Goal: Transaction & Acquisition: Book appointment/travel/reservation

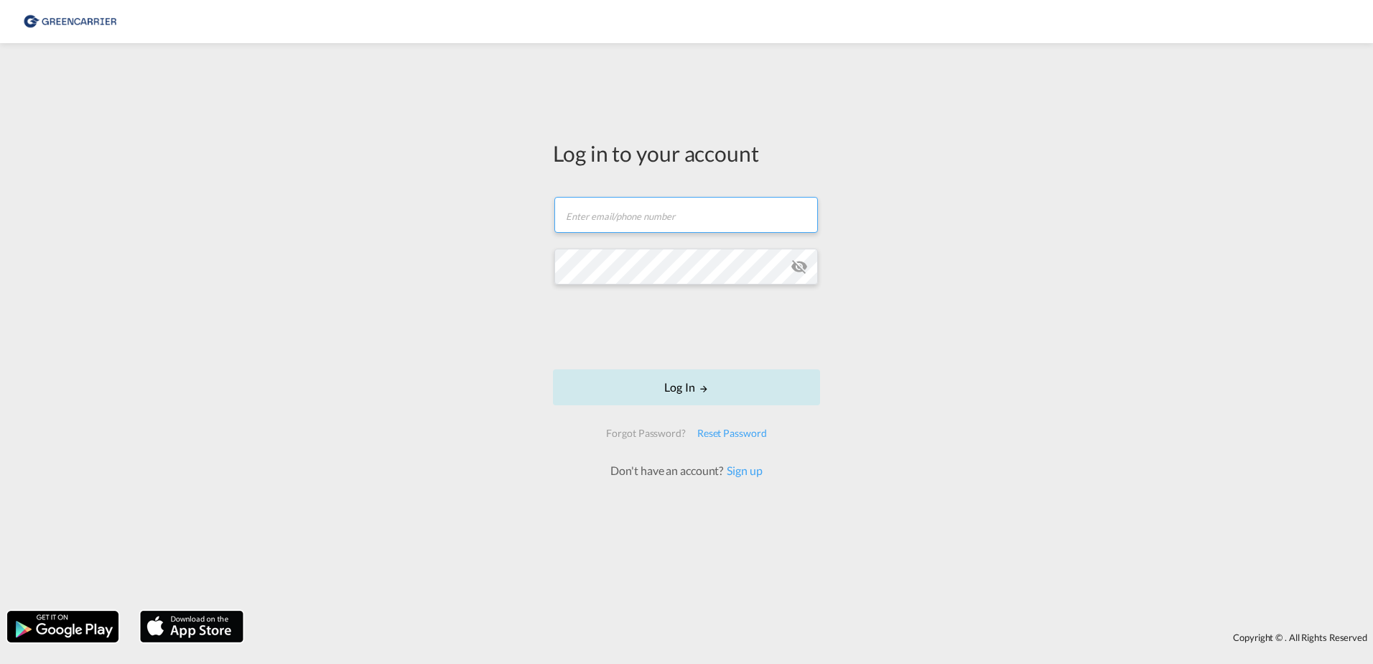
type input "OceanNovonesis.cph@scangl.com"
click at [690, 388] on button "Log In" at bounding box center [686, 387] width 267 height 36
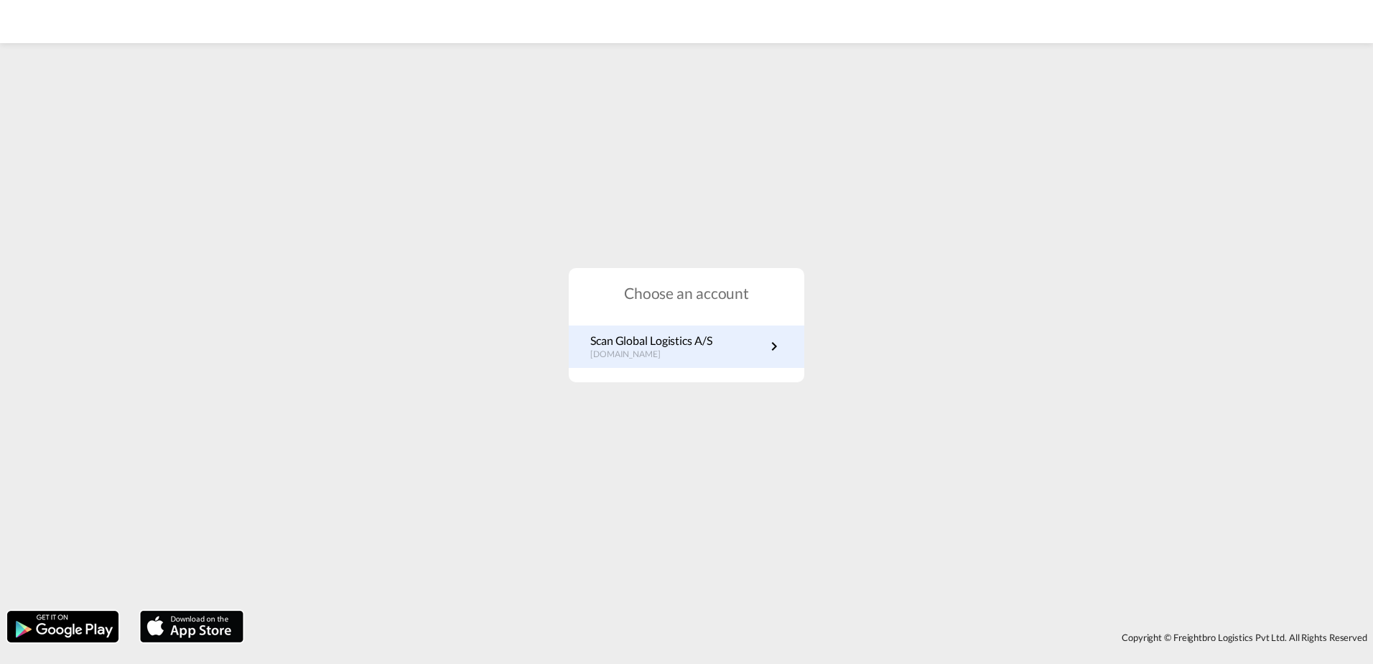
click at [720, 348] on link "Scan Global Logistics A/S dk.portal.greencarrier.com" at bounding box center [686, 347] width 192 height 28
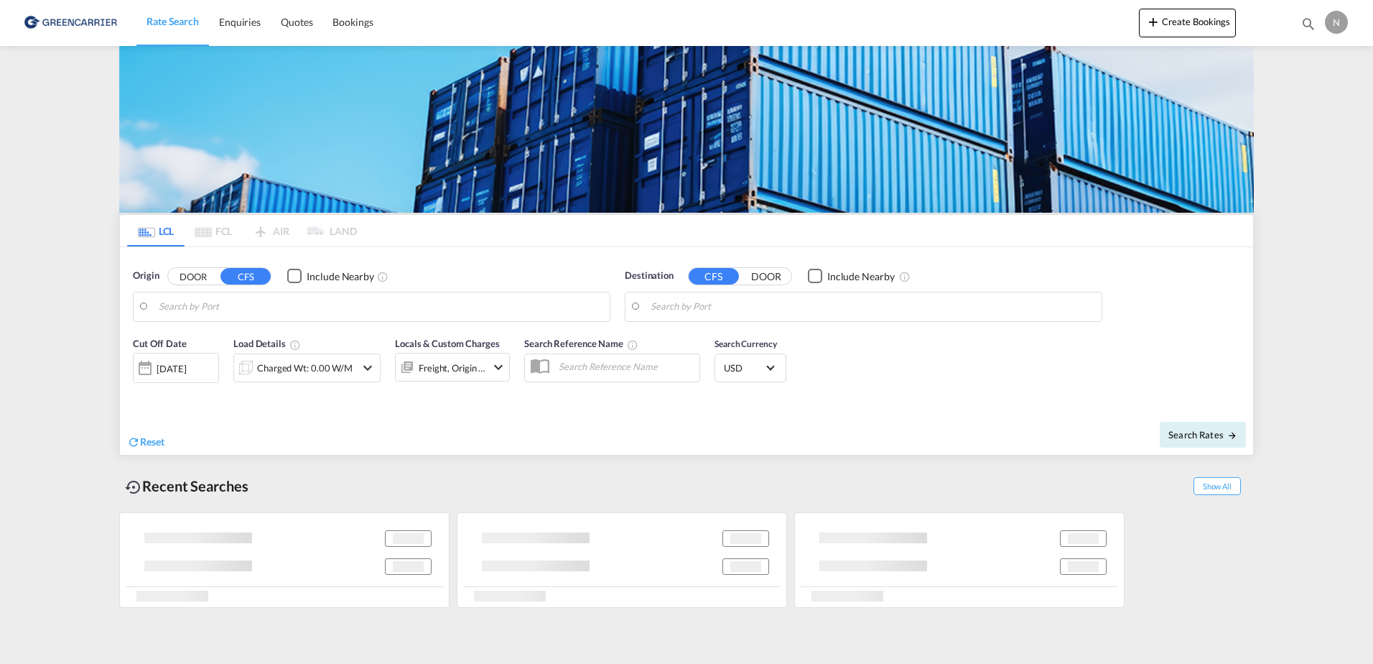
type input "[GEOGRAPHIC_DATA] ([GEOGRAPHIC_DATA]), DKCPH"
type input "Sharjah, AESHJ"
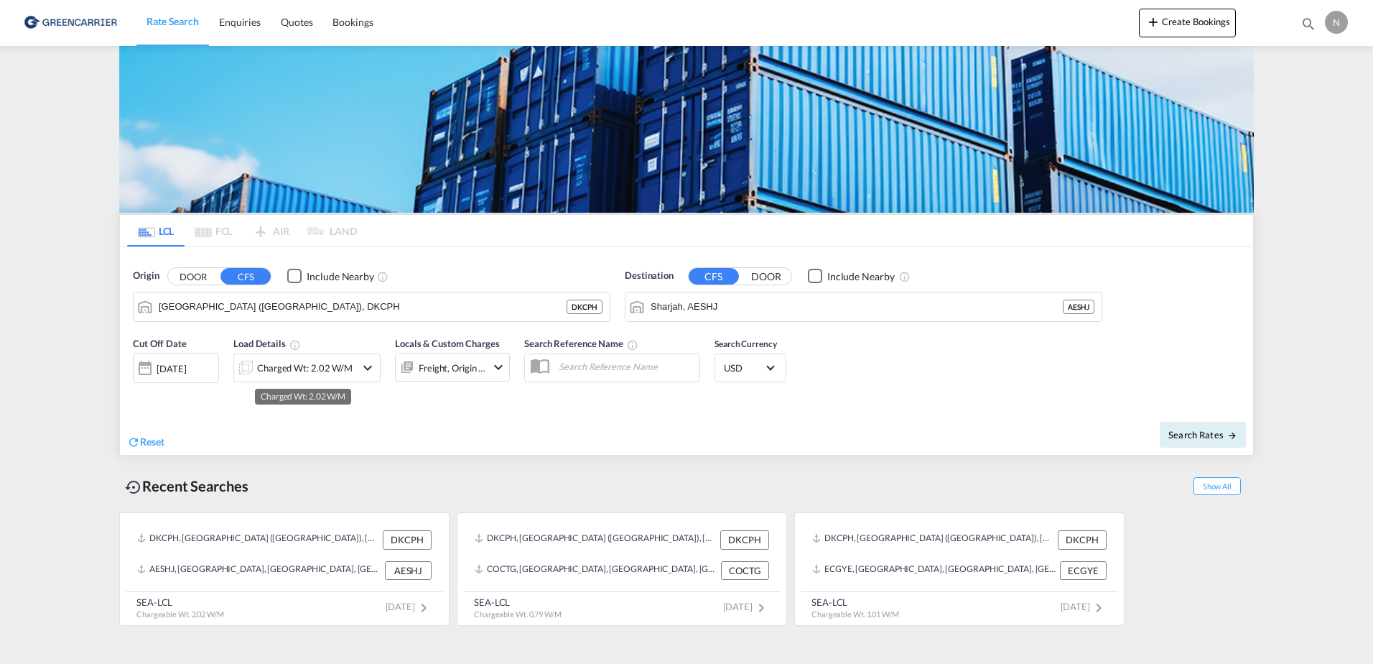
click at [308, 368] on div "Charged Wt: 2.02 W/M" at bounding box center [305, 368] width 96 height 20
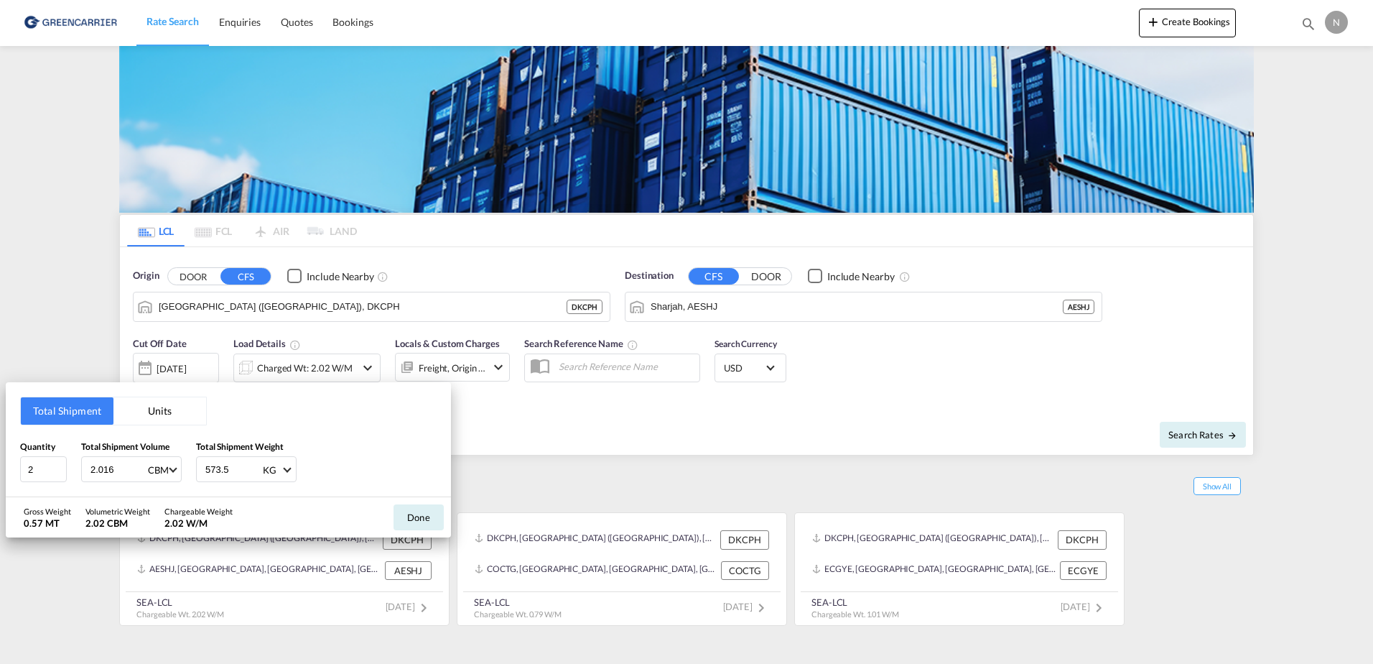
click at [122, 470] on input "2.016" at bounding box center [117, 469] width 57 height 24
drag, startPoint x: 122, startPoint y: 470, endPoint x: -3, endPoint y: 470, distance: 125.0
click at [0, 470] on html "Rate Search Enquiries Quotes Bookings Rate Search Enquiries" at bounding box center [686, 332] width 1373 height 664
type input "0.163"
type input "310.02"
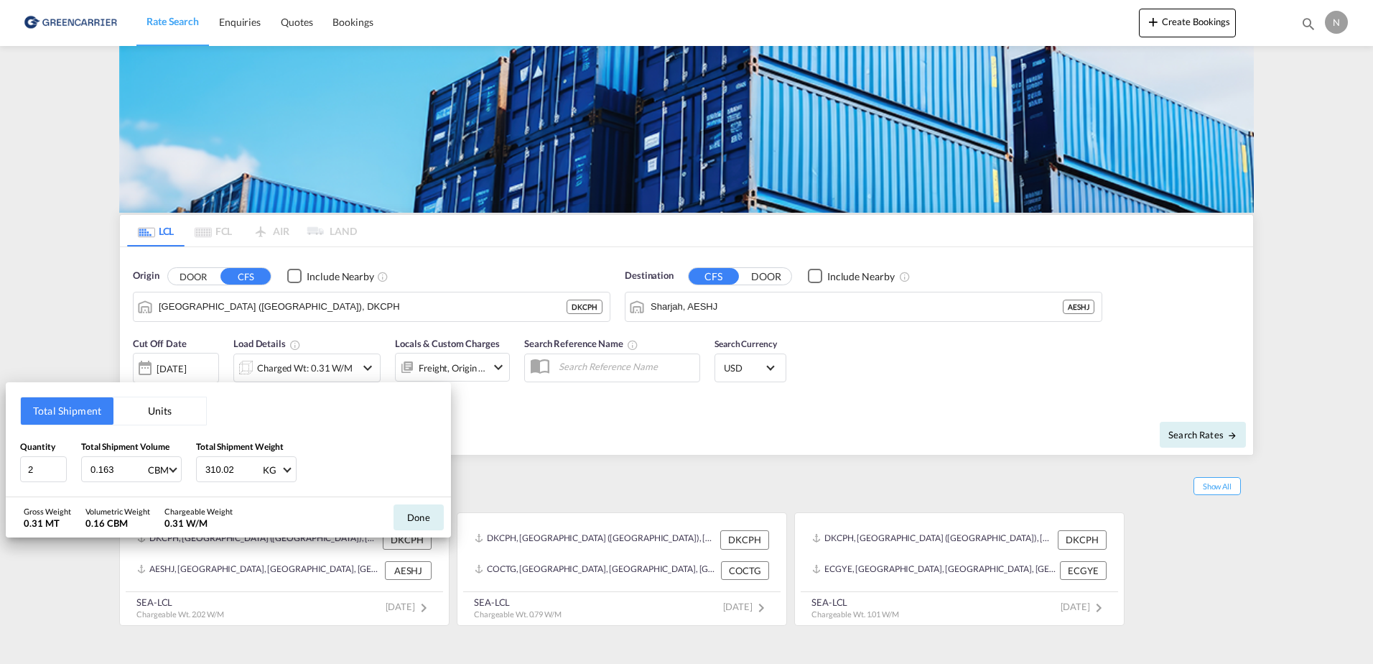
click at [366, 455] on div "Quantity 2 Total Shipment Volume 0.163 CBM CBM CFT Total Shipment Weight 310.02…" at bounding box center [228, 461] width 417 height 43
click at [431, 509] on button "Done" at bounding box center [419, 517] width 50 height 26
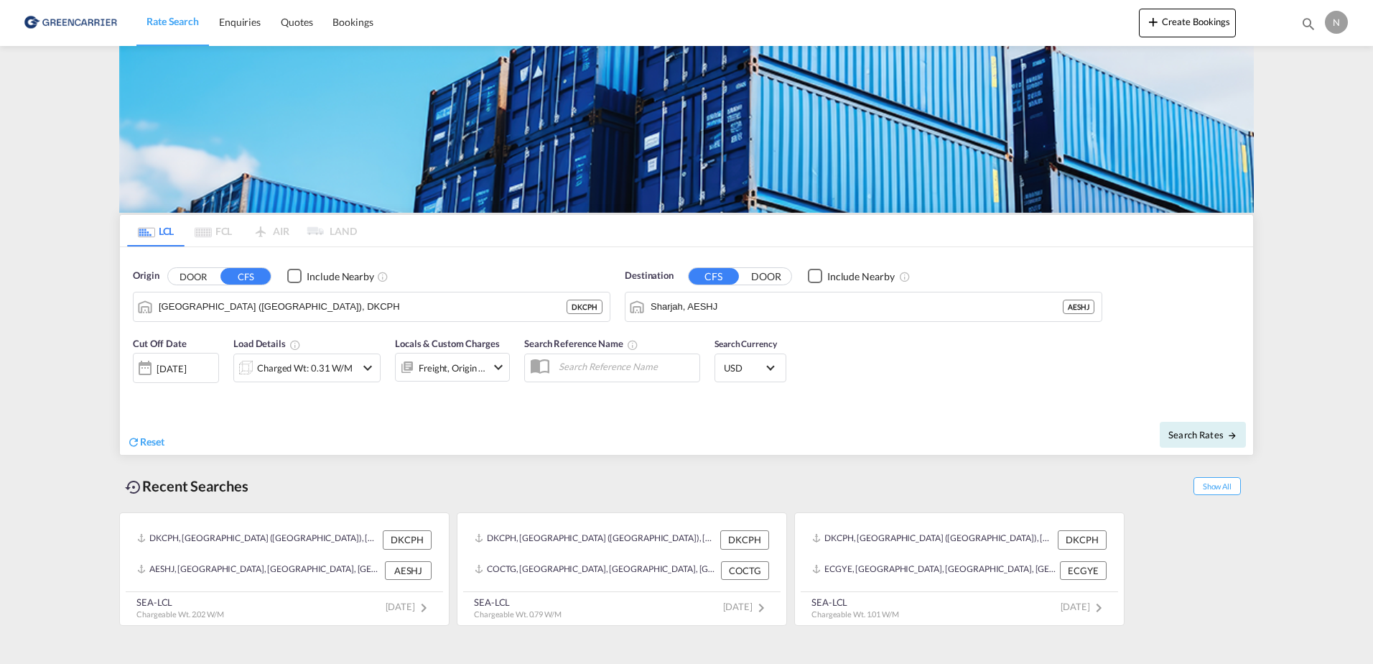
click at [449, 378] on div "Freight, Origin +1" at bounding box center [441, 367] width 90 height 29
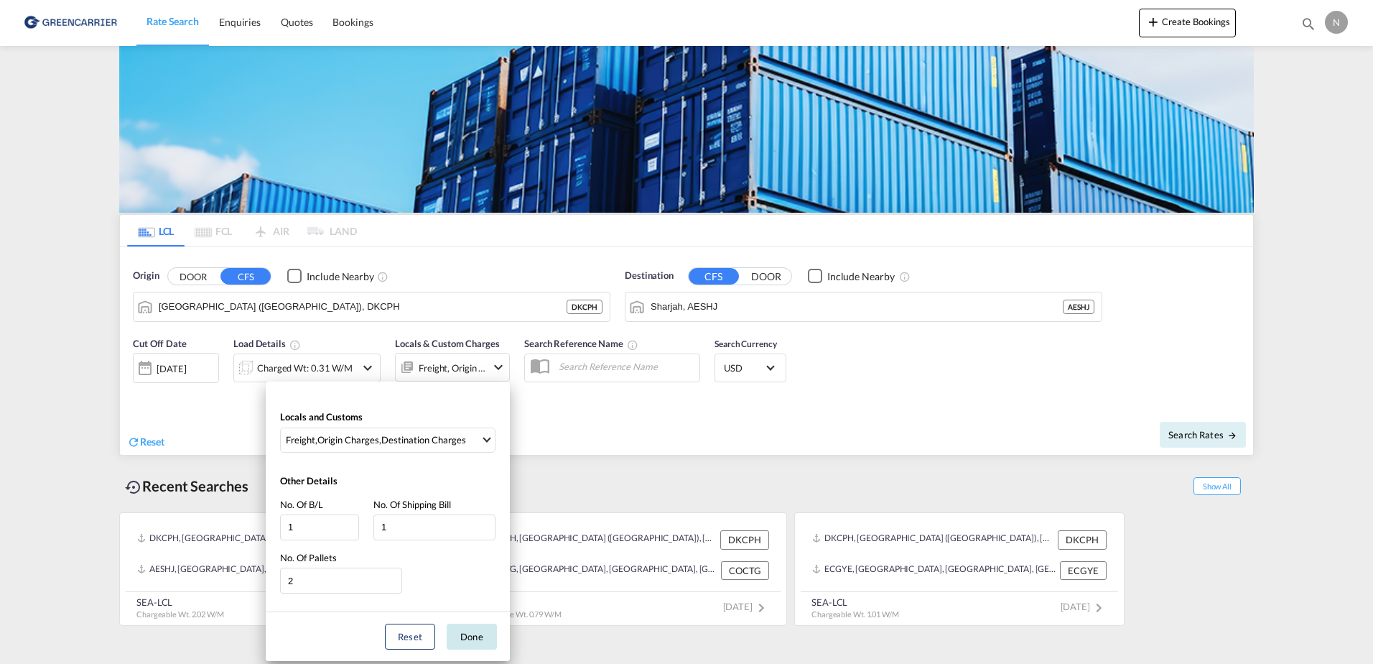
click at [481, 632] on button "Done" at bounding box center [472, 636] width 50 height 26
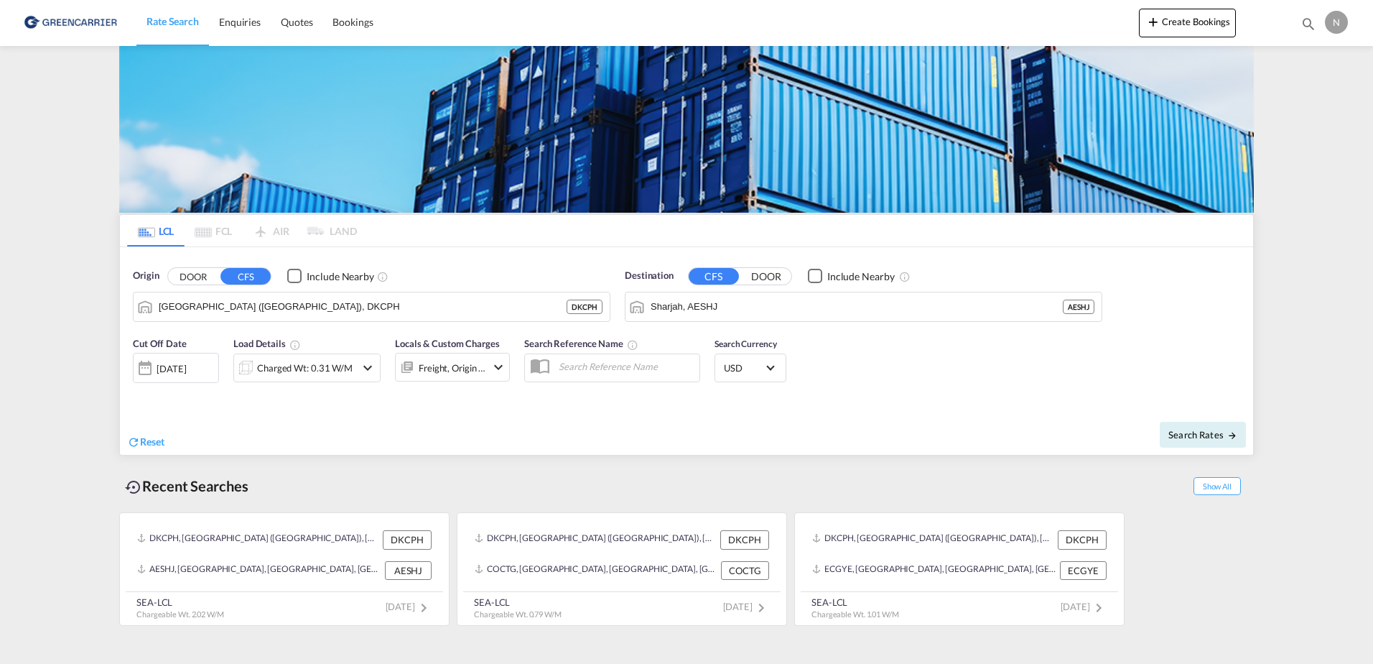
click at [614, 365] on input "text" at bounding box center [626, 366] width 148 height 22
click at [1209, 437] on span "Search Rates" at bounding box center [1202, 434] width 69 height 11
type input "DKCPH to AESHJ / [DATE]"
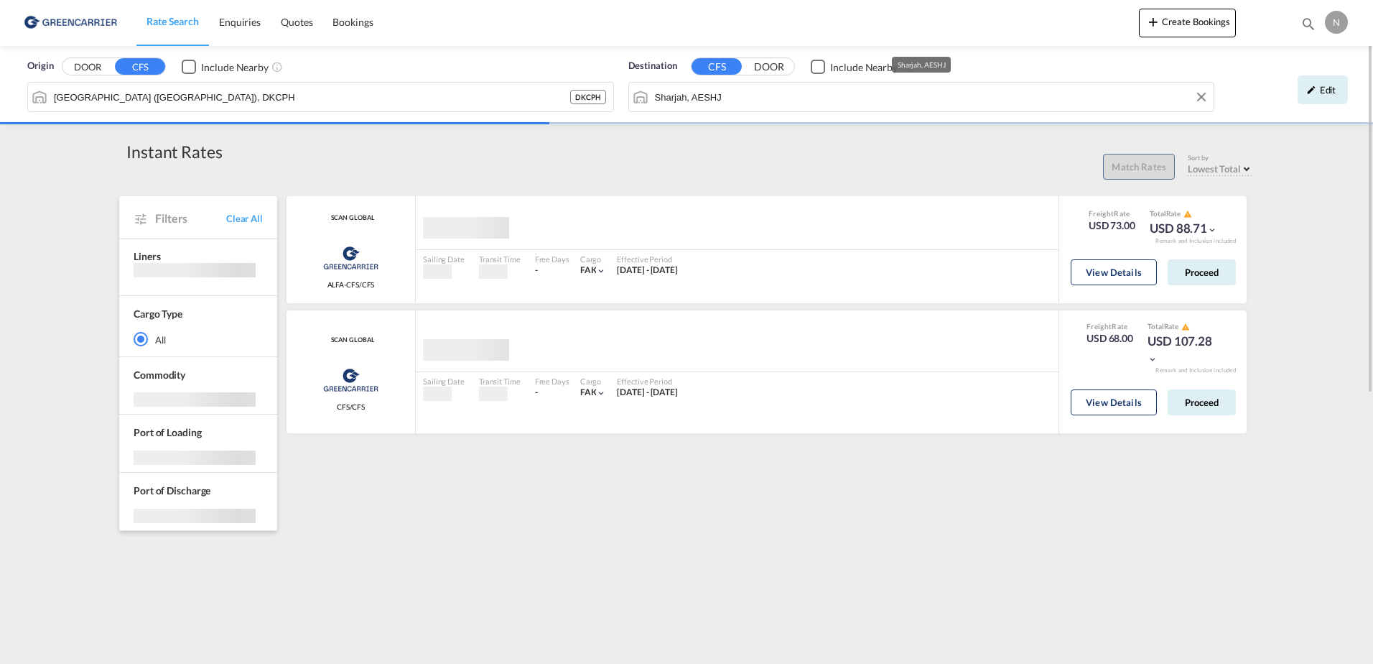
click at [764, 103] on input "Sharjah, AESHJ" at bounding box center [931, 97] width 552 height 22
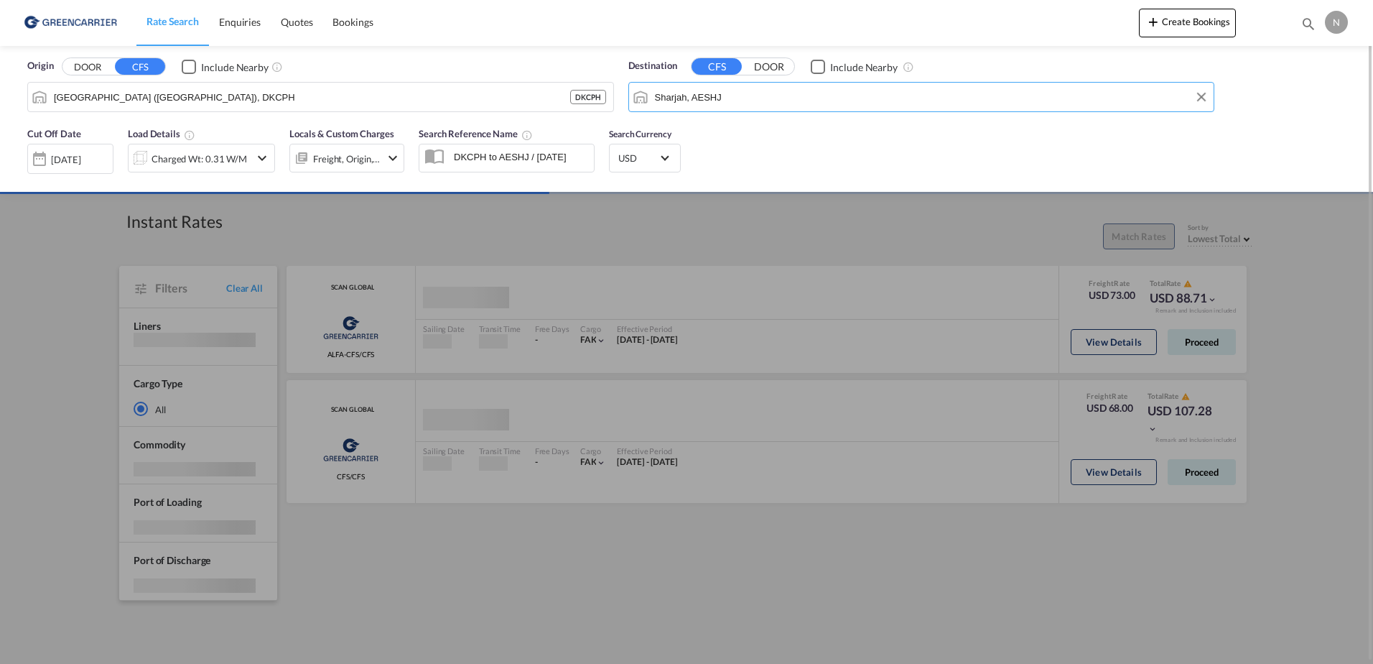
click at [764, 103] on input "Sharjah, AESHJ" at bounding box center [931, 97] width 552 height 22
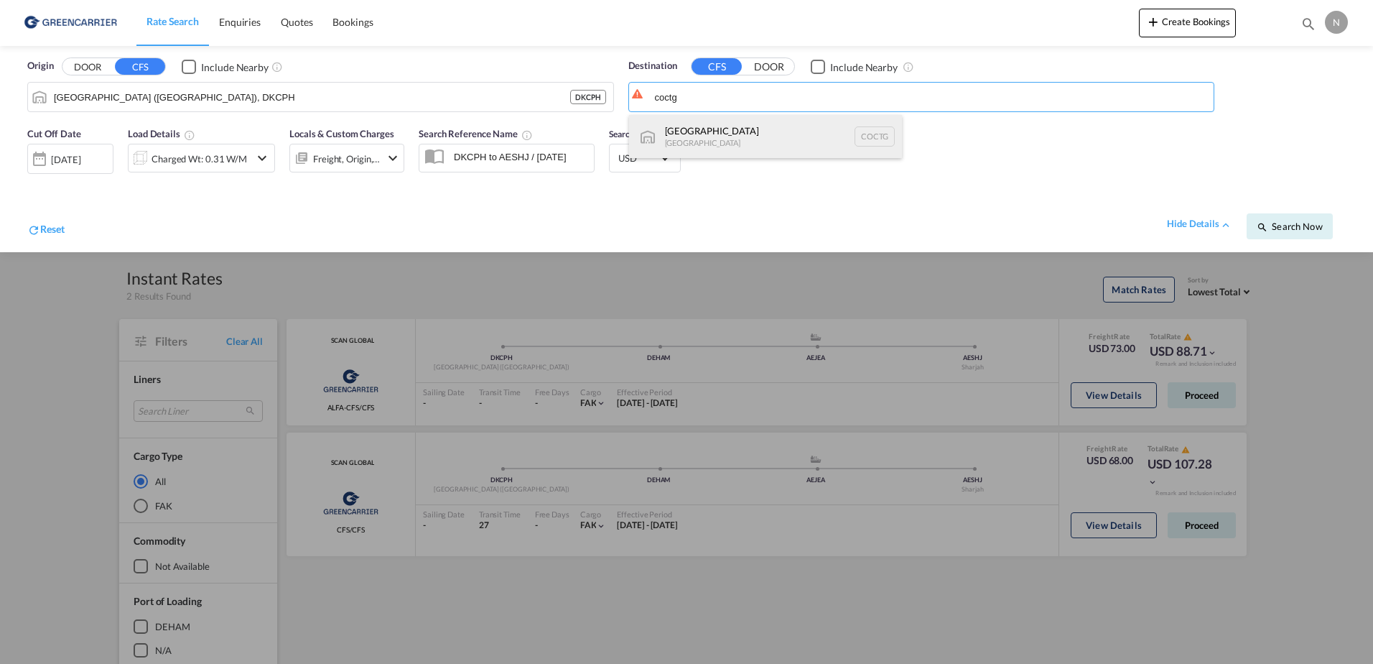
click at [751, 124] on div "[GEOGRAPHIC_DATA] [GEOGRAPHIC_DATA] COCTG" at bounding box center [765, 136] width 273 height 43
type input "[GEOGRAPHIC_DATA], COCTG"
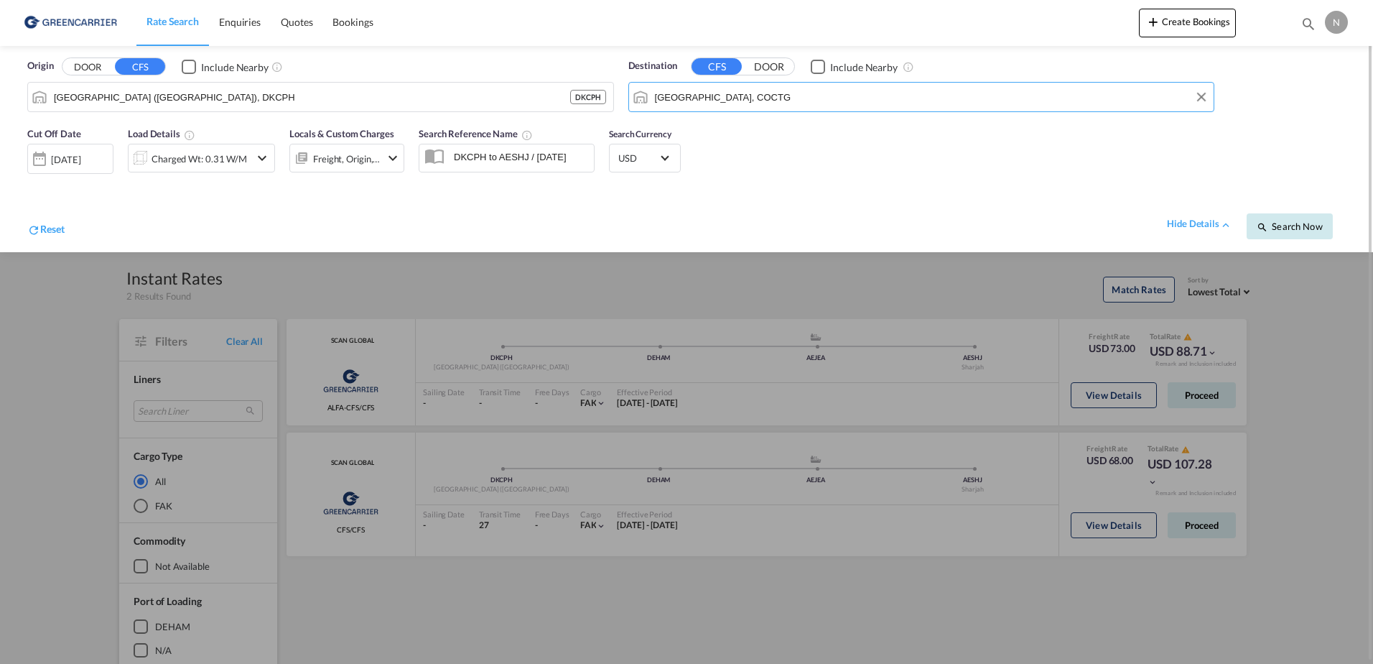
click at [1301, 223] on span "Search Now" at bounding box center [1289, 225] width 65 height 11
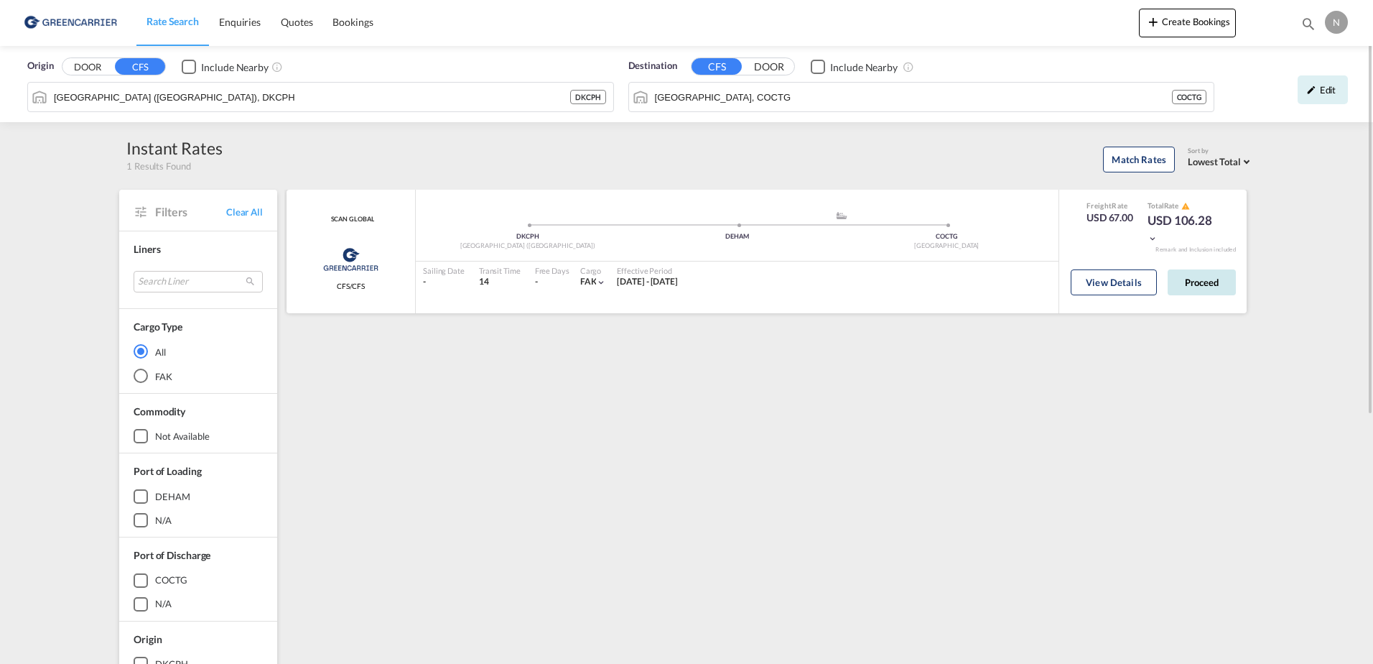
click at [1200, 278] on button "Proceed" at bounding box center [1202, 282] width 68 height 26
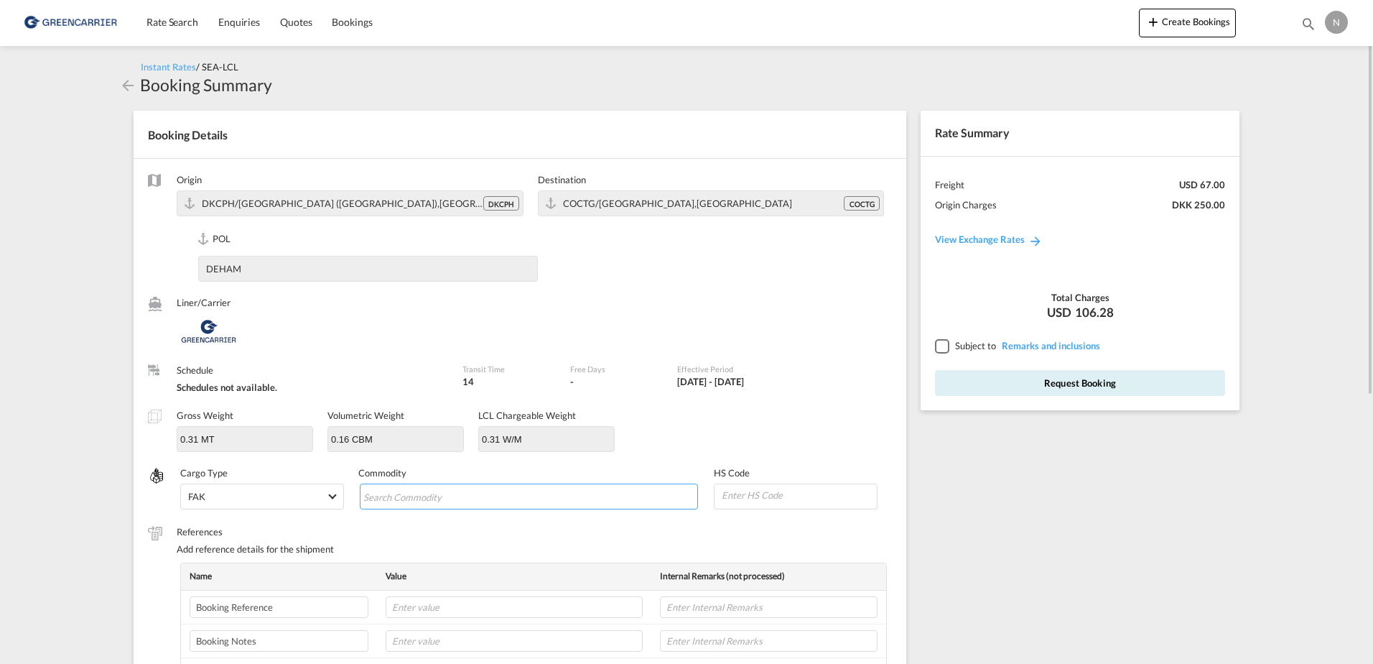
click at [445, 506] on input "Chips input." at bounding box center [428, 496] width 131 height 23
type input "ENZYMES"
type input "350790"
click at [466, 611] on input "text" at bounding box center [514, 607] width 257 height 22
paste input "CPH32106871"
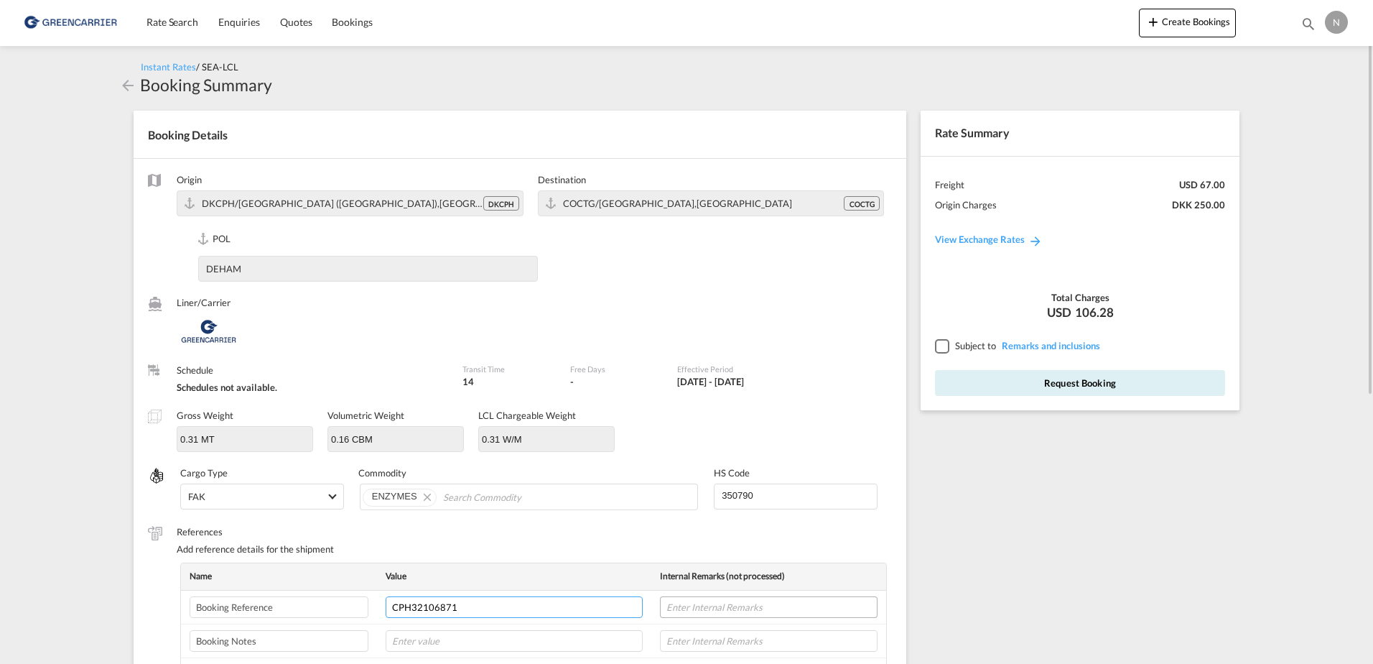
type input "CPH32106871"
click at [712, 612] on input "text" at bounding box center [769, 607] width 218 height 22
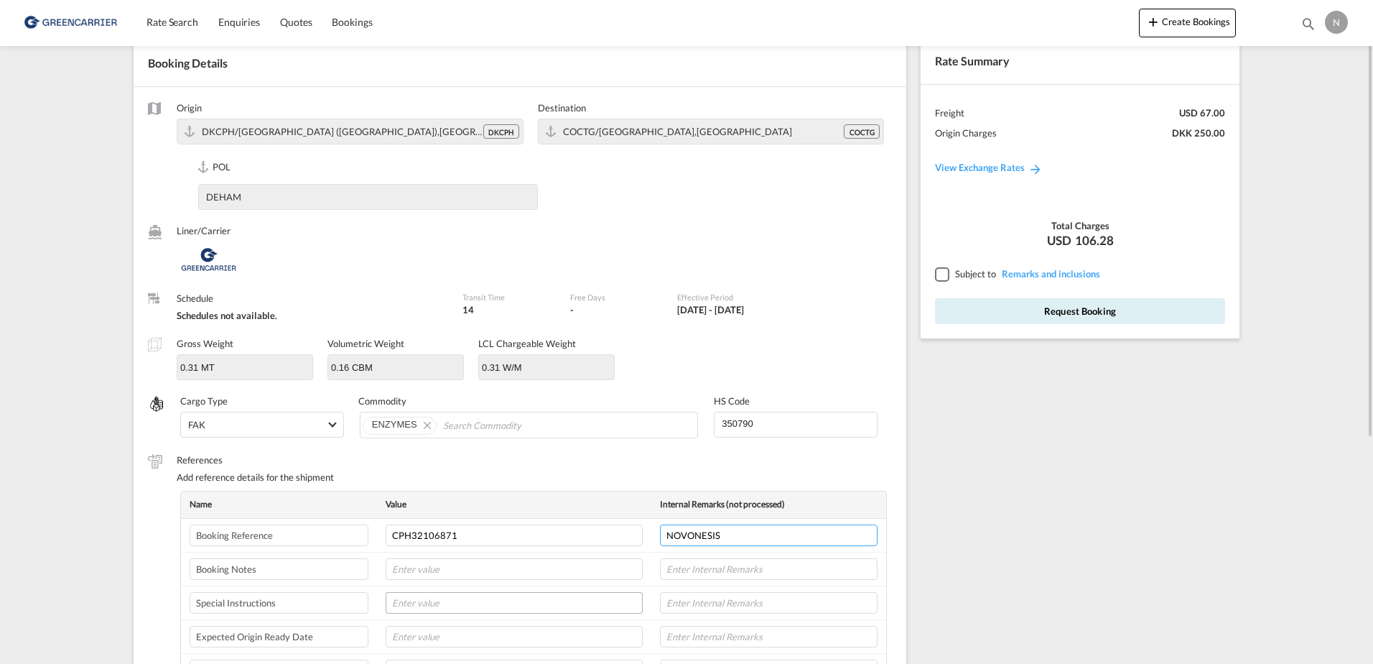
scroll to position [144, 0]
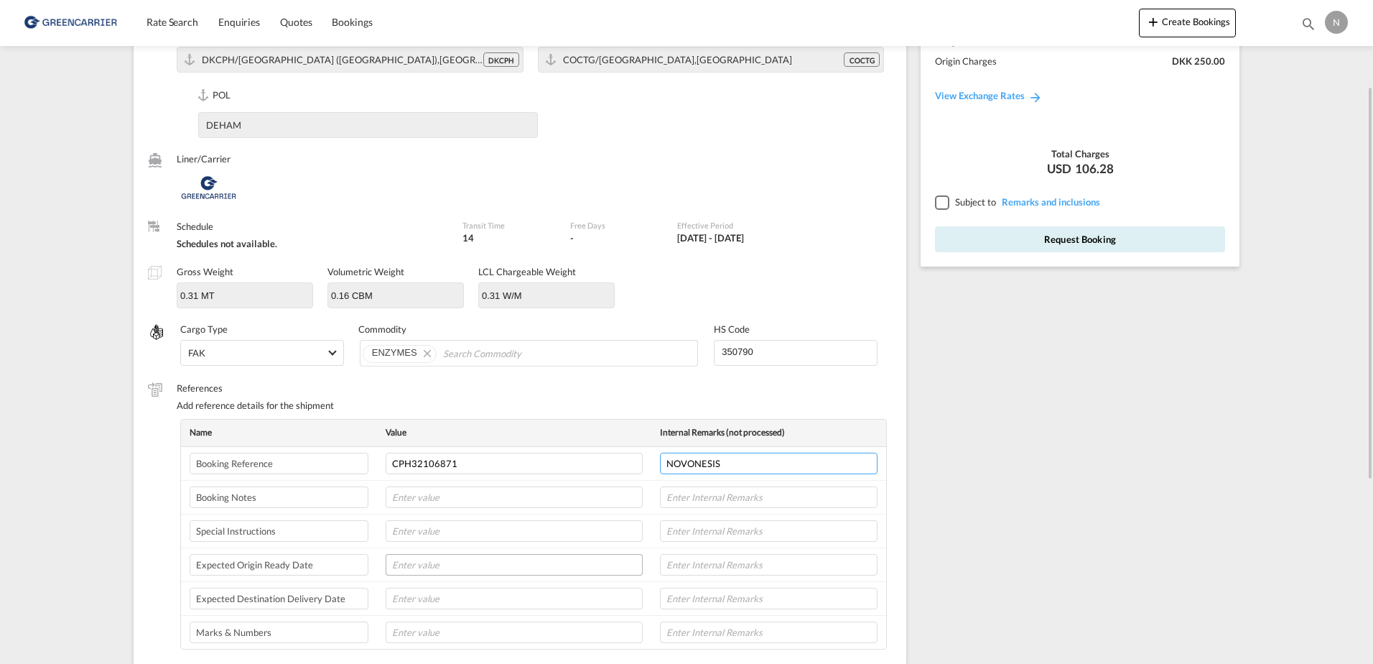
type input "NOVONESIS"
click at [451, 562] on input "text" at bounding box center [514, 565] width 257 height 22
type input "[DATE]"
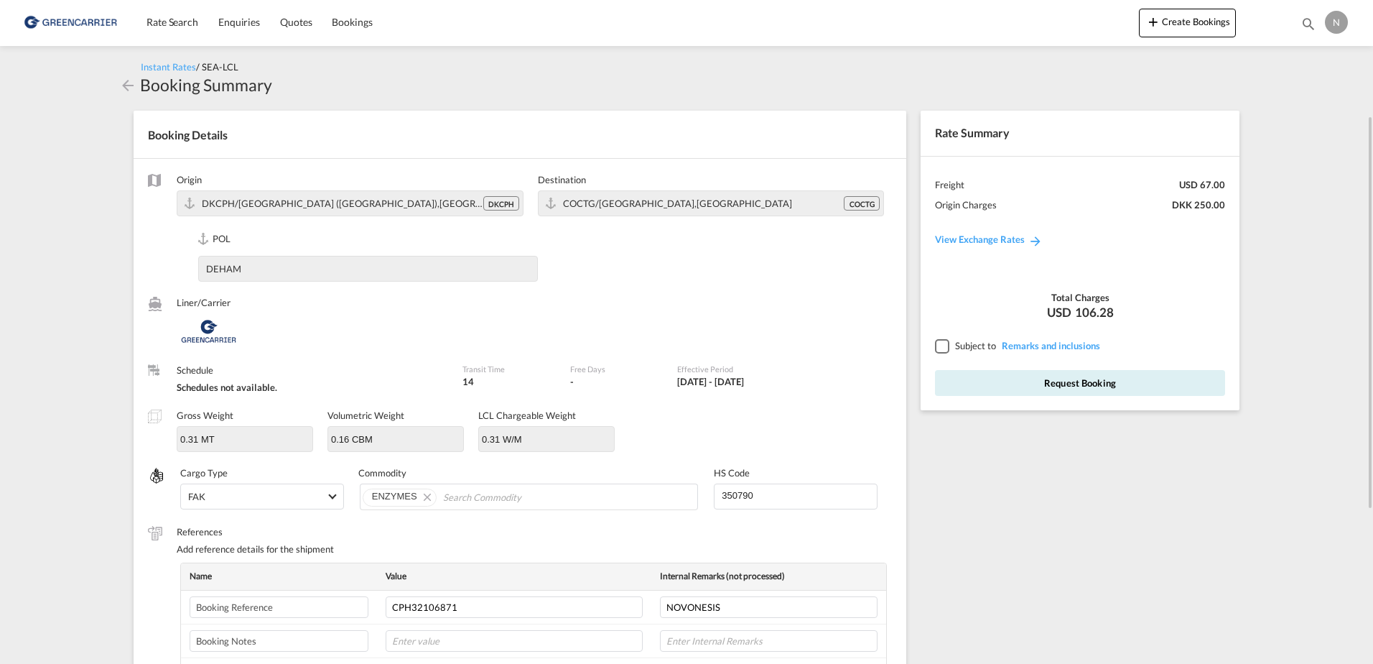
scroll to position [72, 0]
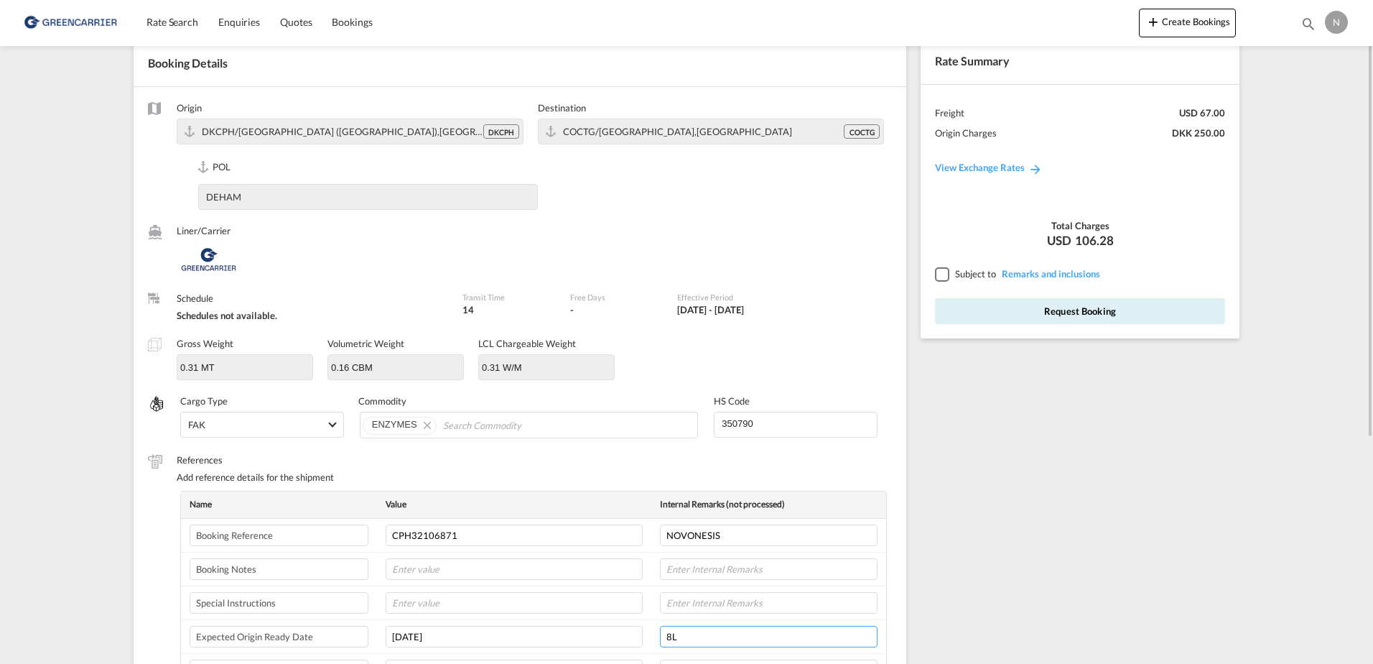
type input "8L"
click at [940, 278] on div at bounding box center [941, 273] width 13 height 13
click at [1017, 310] on button "Request Booking" at bounding box center [1080, 311] width 290 height 26
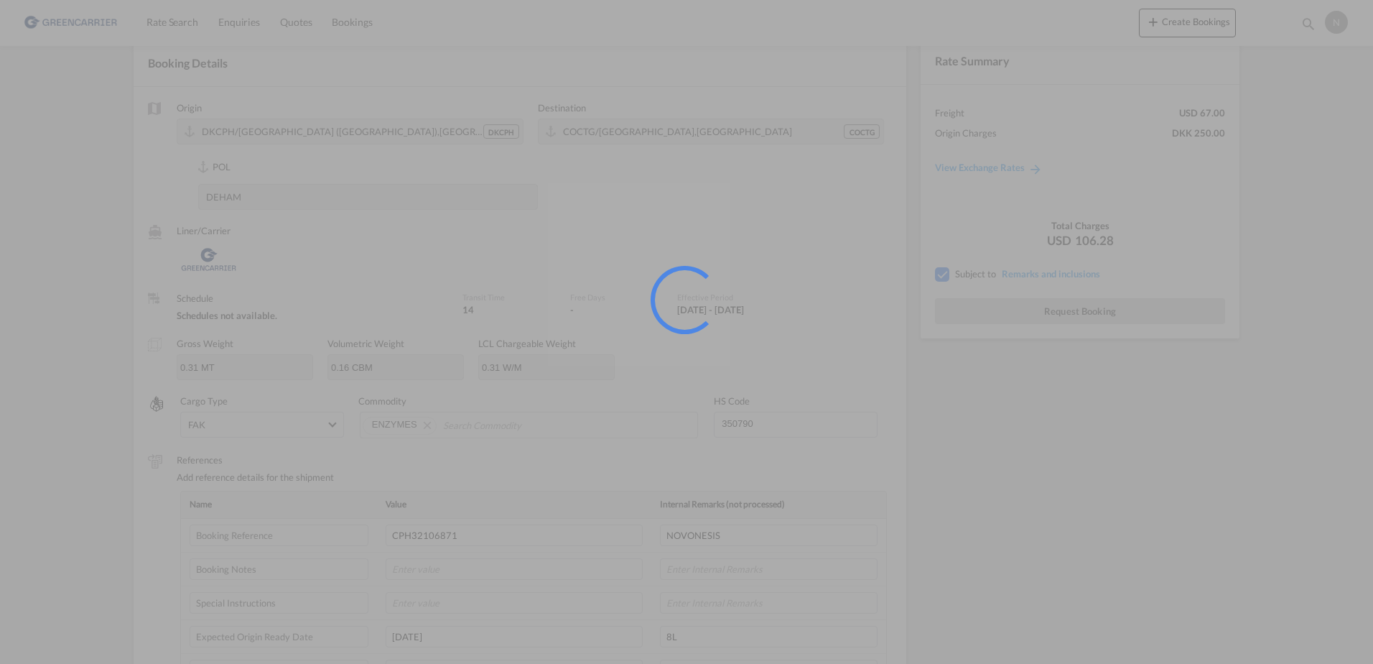
scroll to position [0, 0]
